Goal: Task Accomplishment & Management: Manage account settings

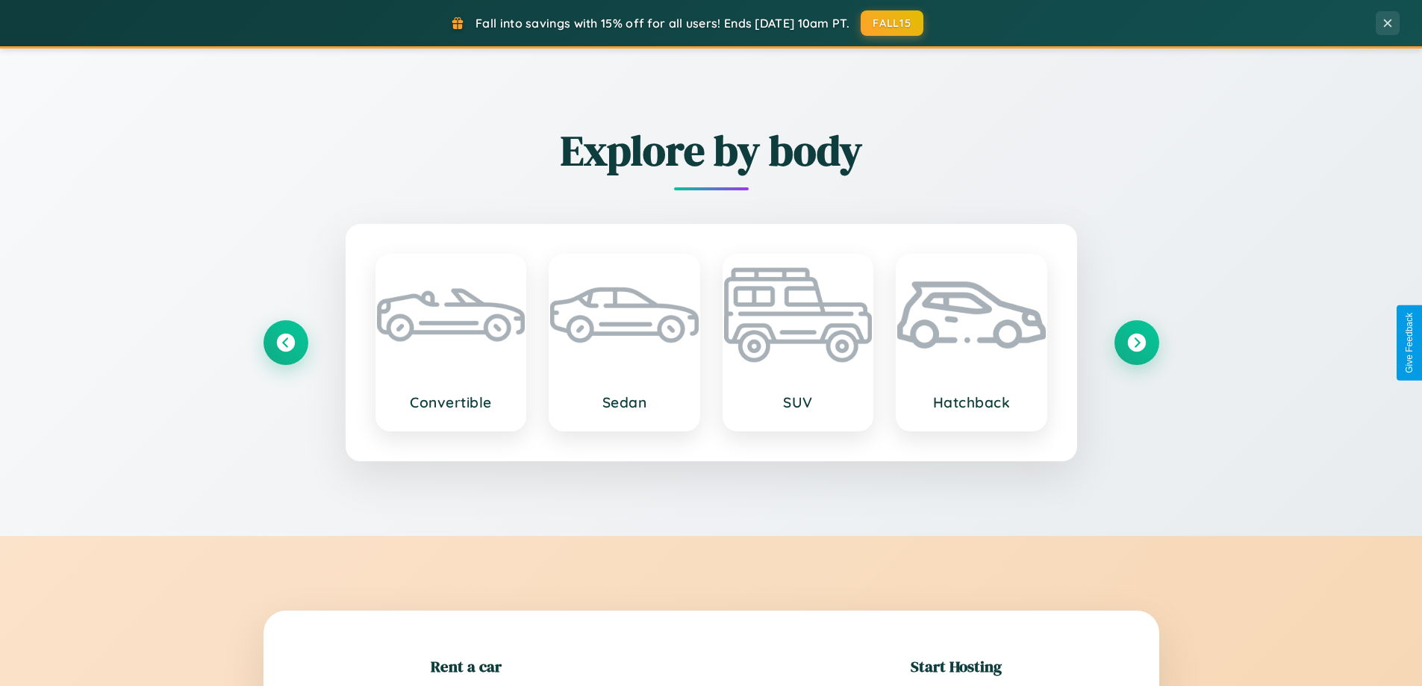
scroll to position [322, 0]
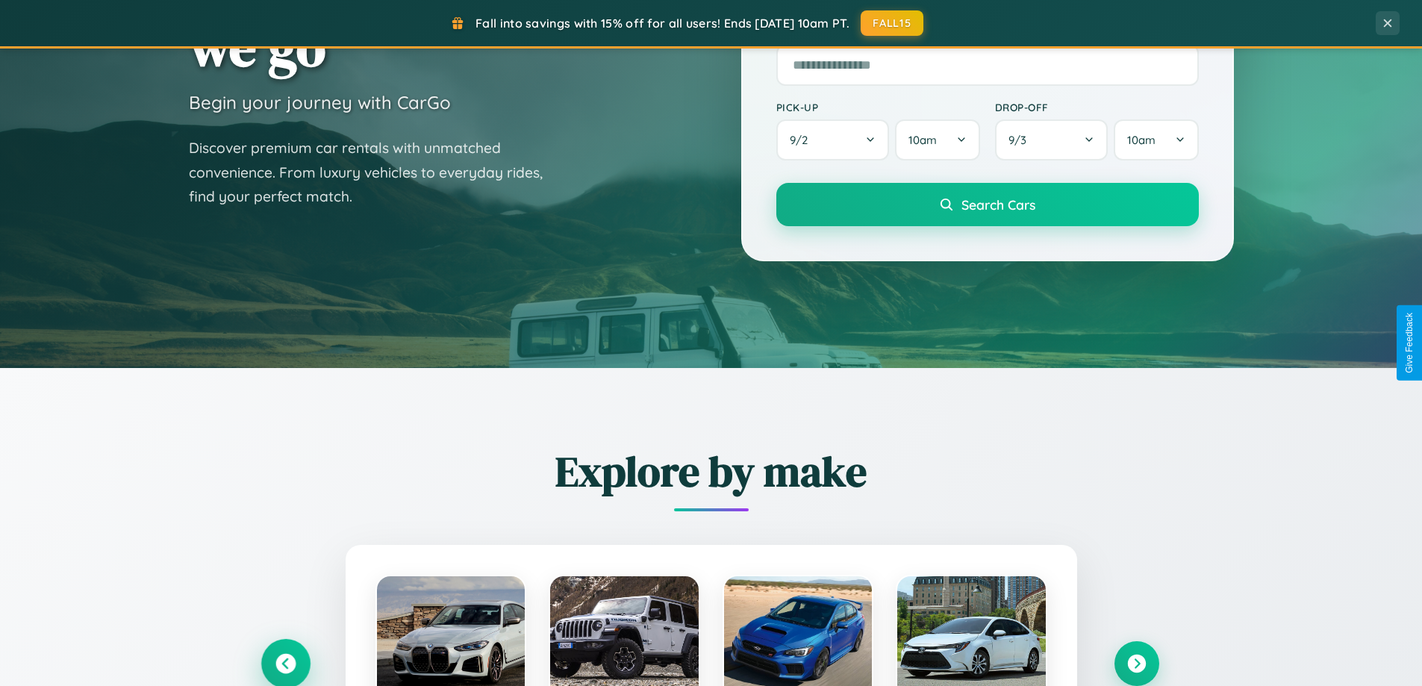
click at [285, 664] on icon at bounding box center [285, 664] width 20 height 20
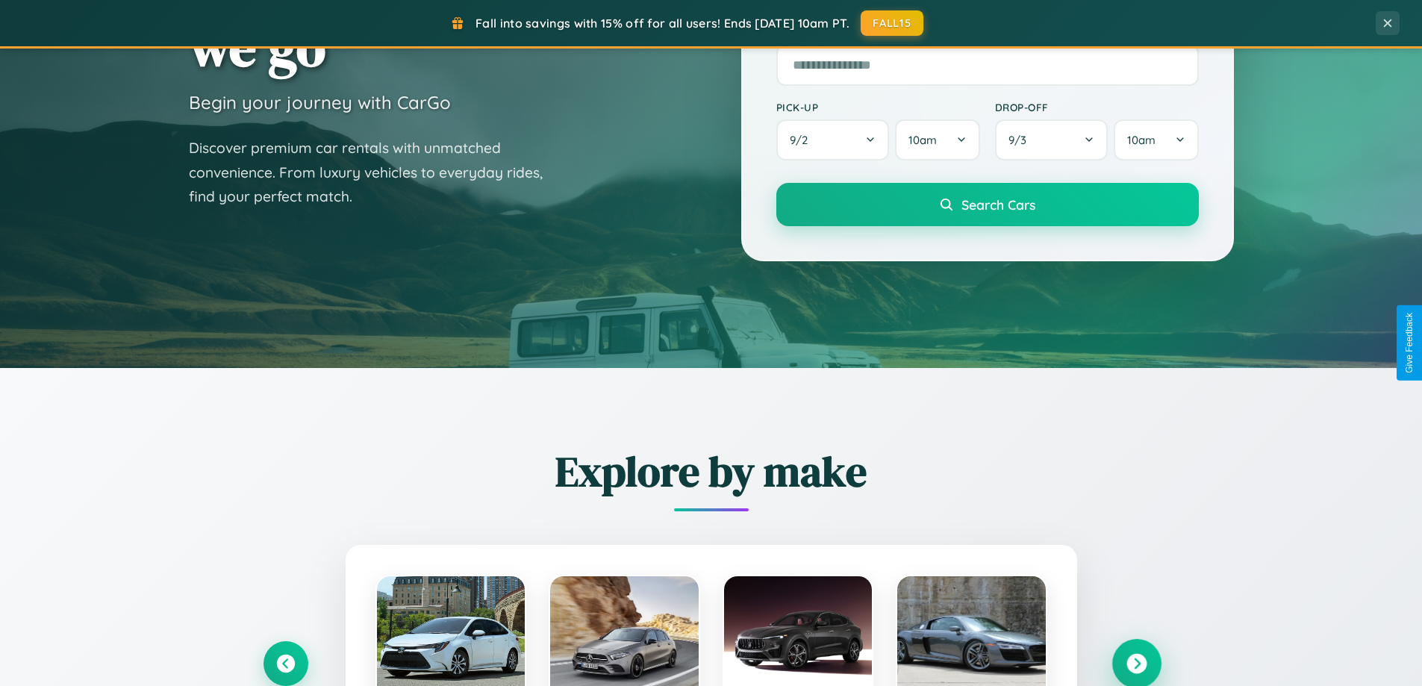
click at [1136, 664] on icon at bounding box center [1136, 664] width 20 height 20
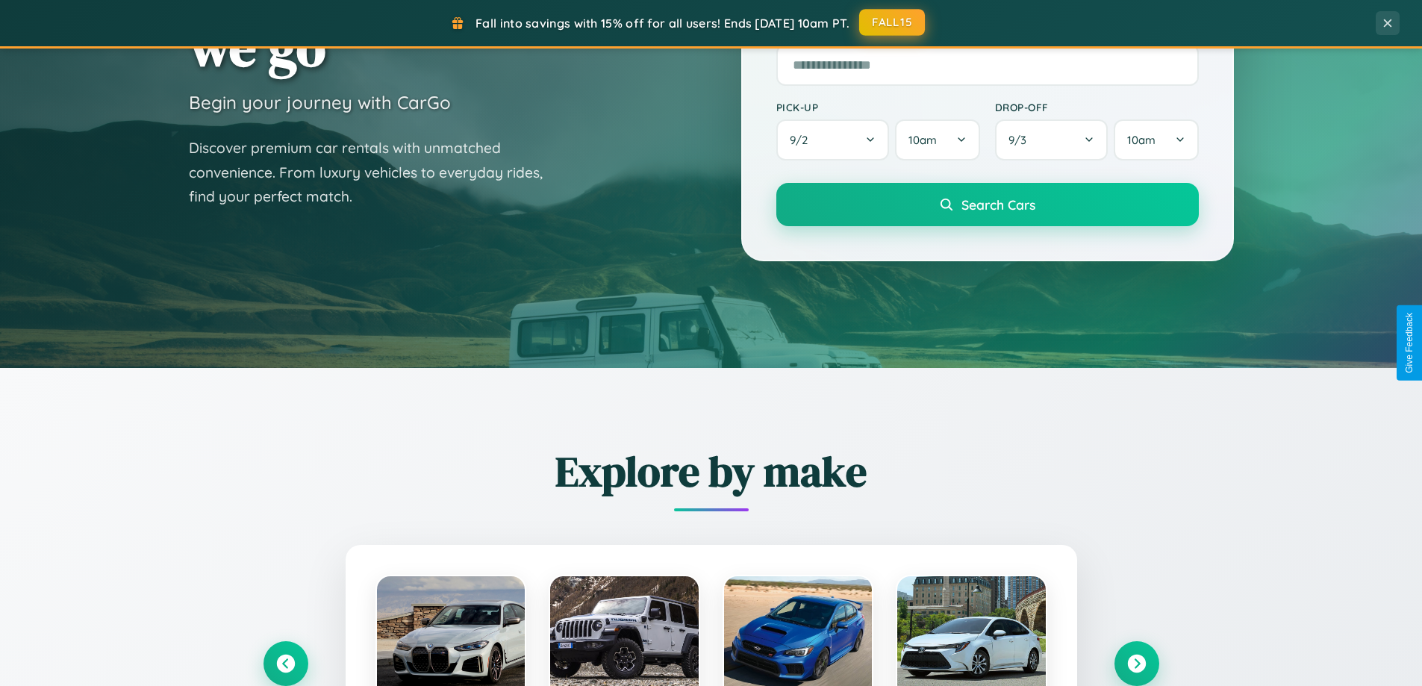
click at [893, 22] on button "FALL15" at bounding box center [892, 22] width 66 height 27
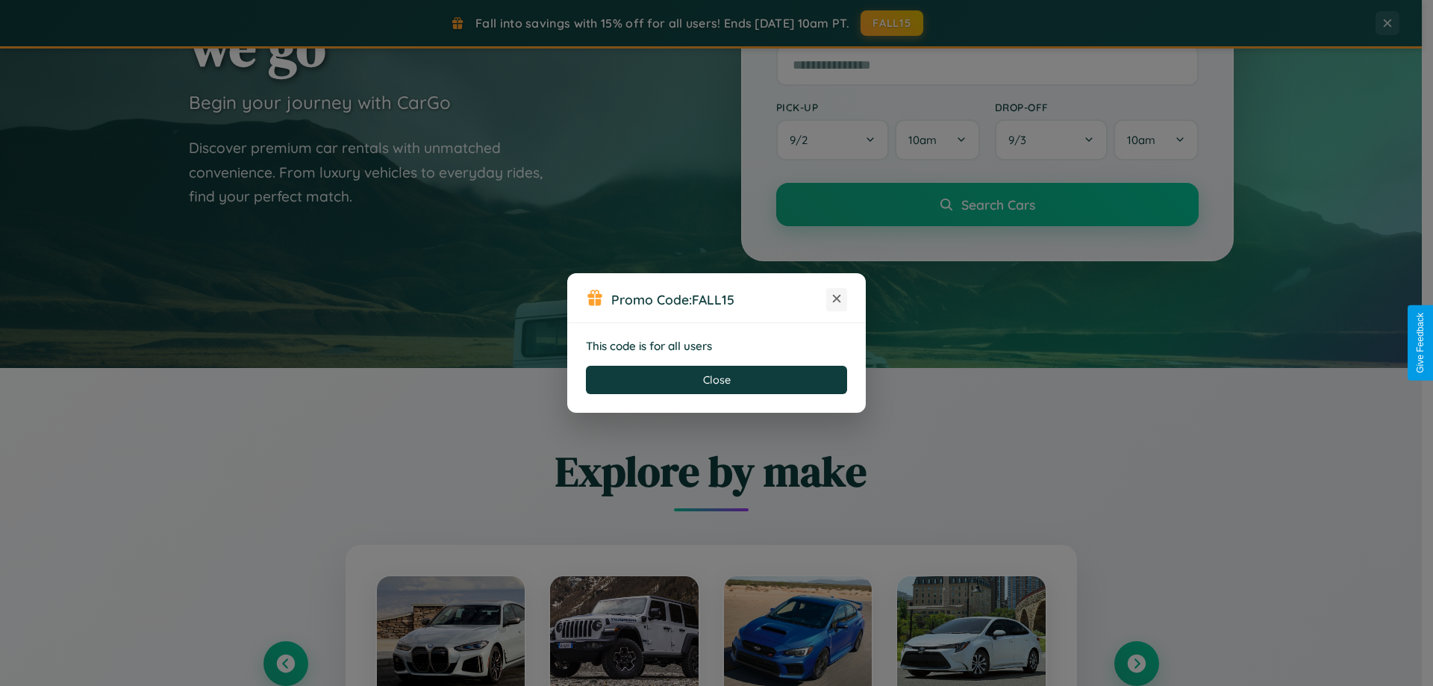
click at [837, 299] on icon at bounding box center [836, 298] width 15 height 15
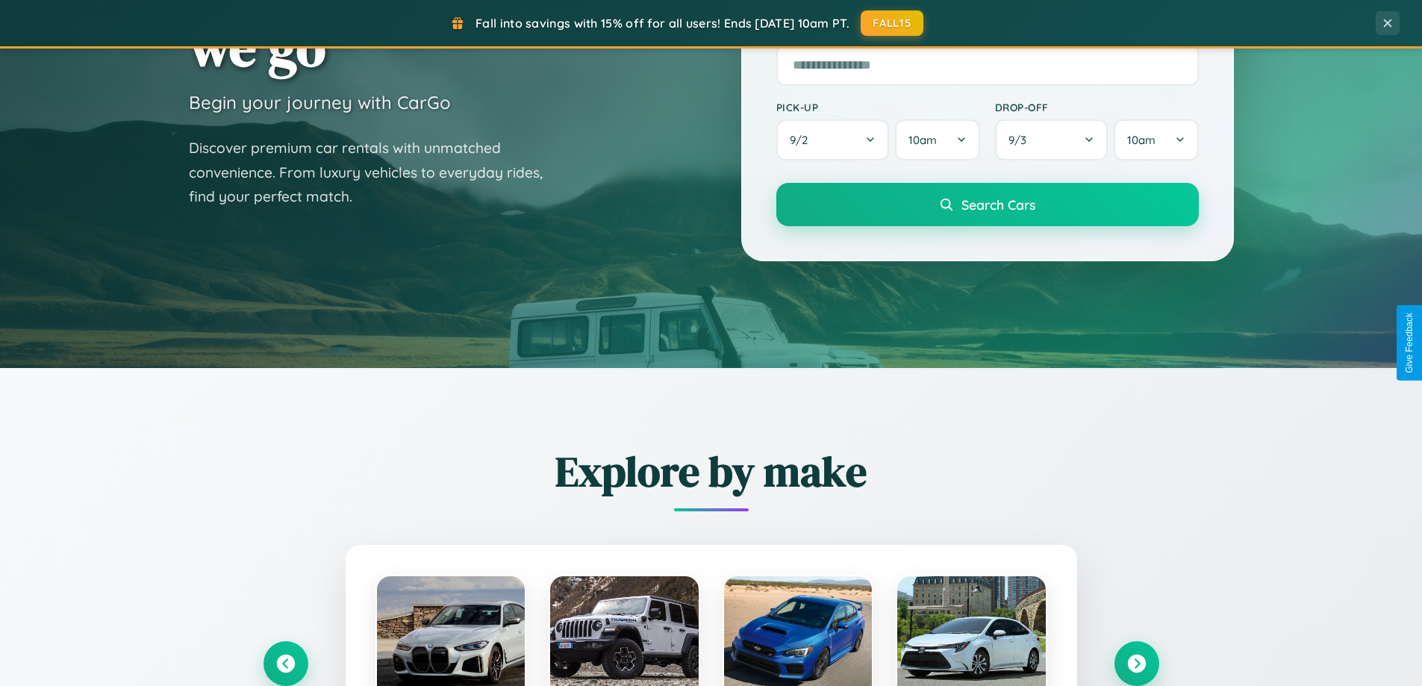
scroll to position [0, 0]
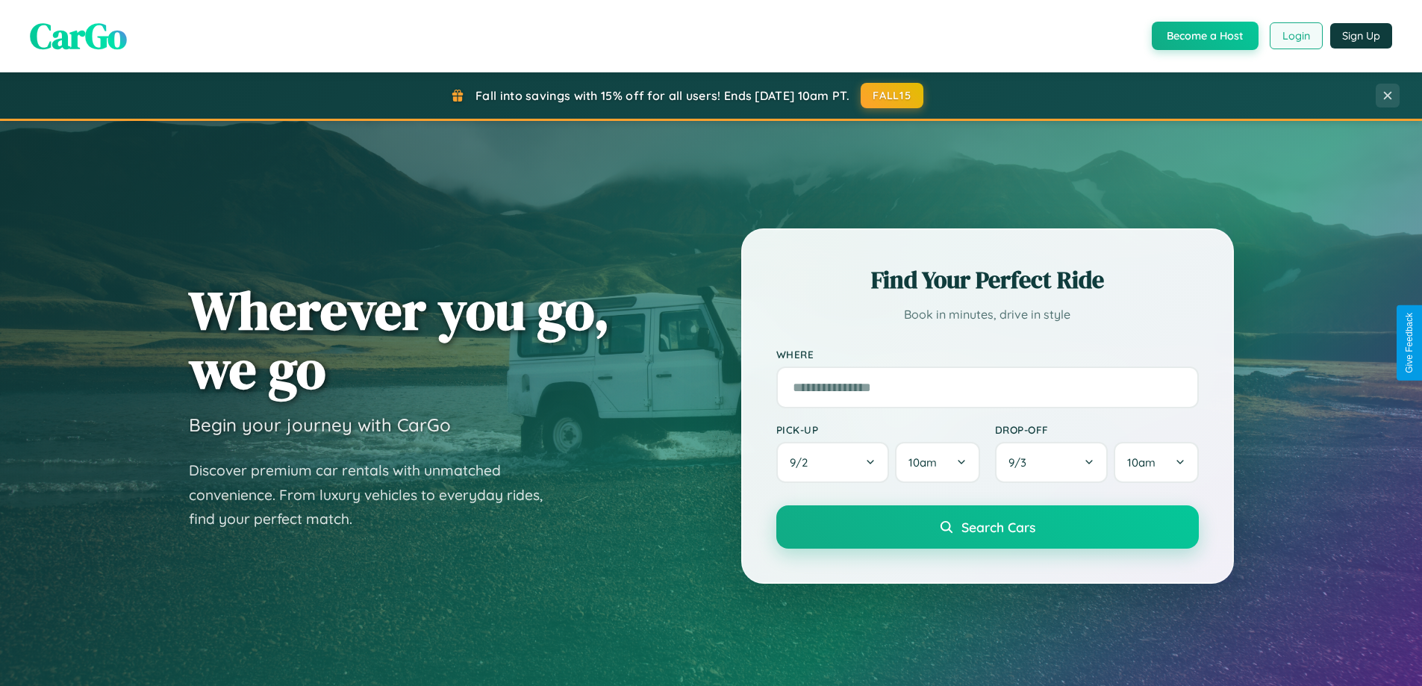
click at [1295, 36] on button "Login" at bounding box center [1296, 35] width 53 height 27
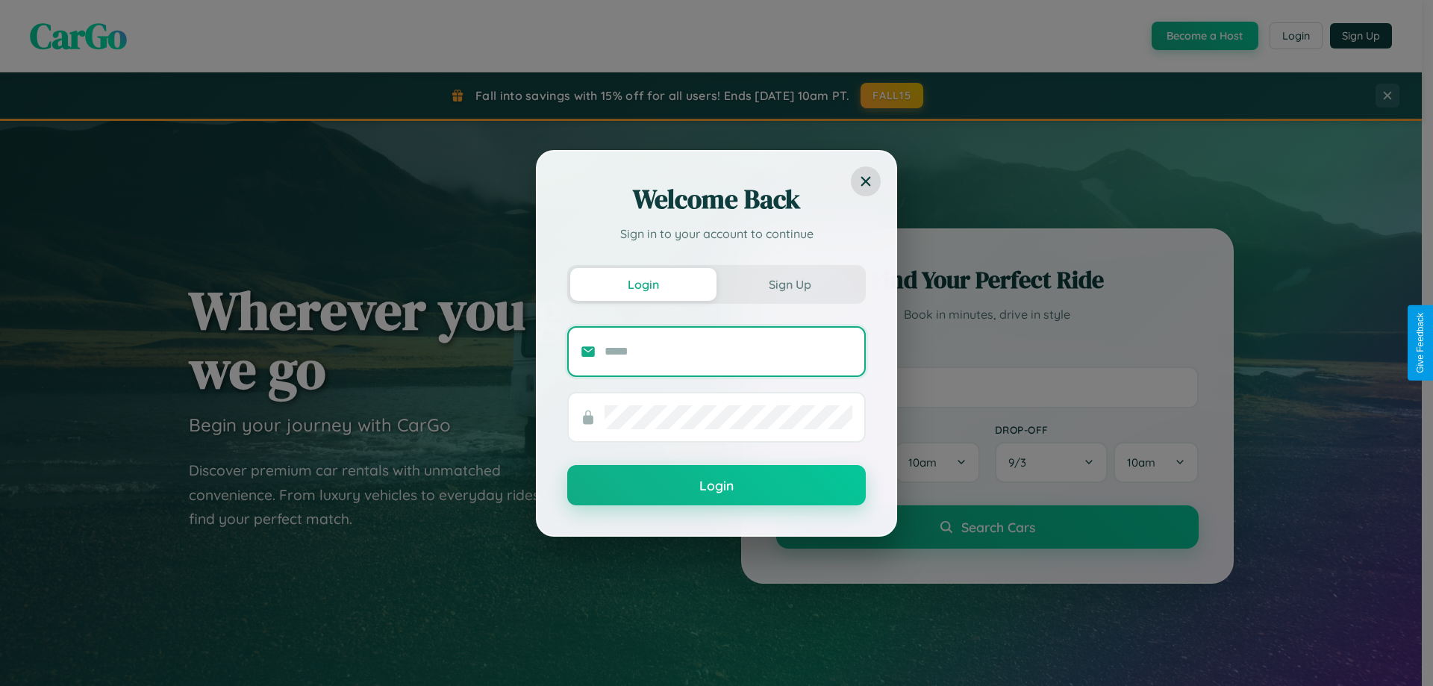
click at [729, 351] on input "text" at bounding box center [729, 352] width 248 height 24
type input "**********"
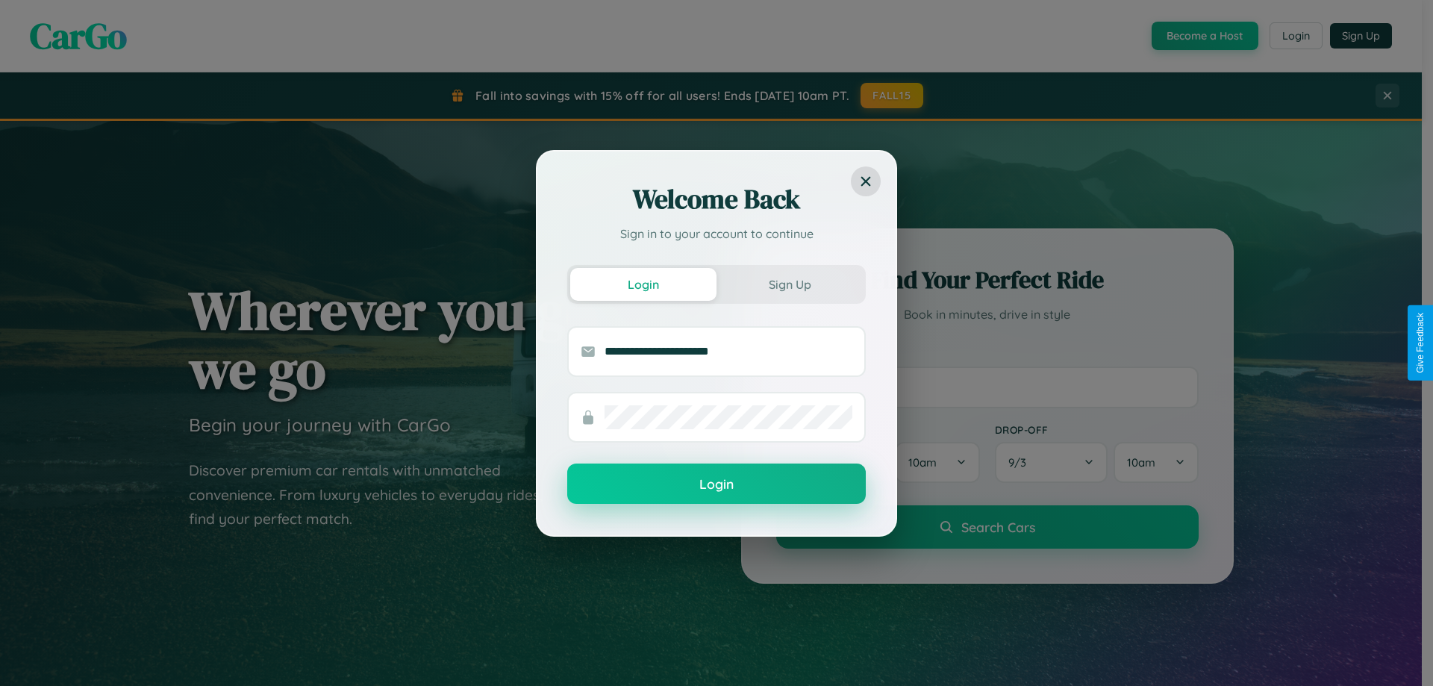
click at [717, 484] on button "Login" at bounding box center [716, 484] width 299 height 40
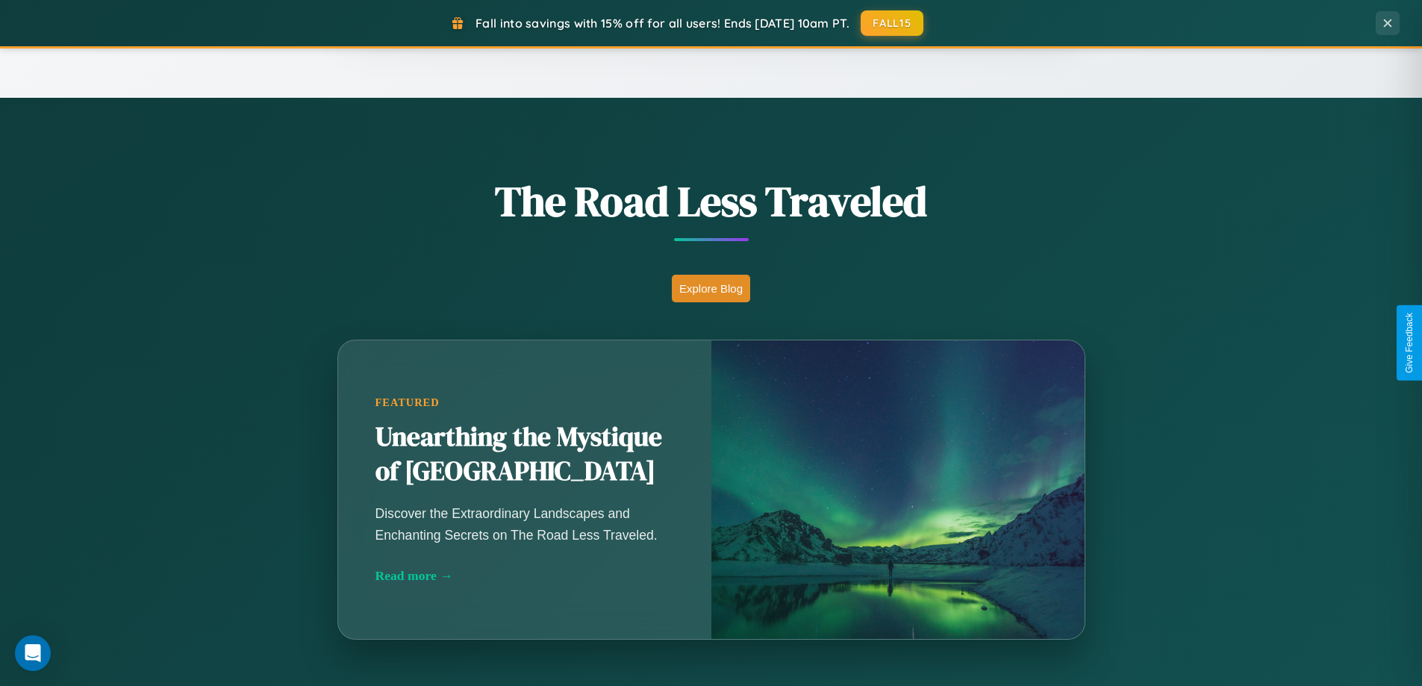
scroll to position [44, 0]
